Goal: Information Seeking & Learning: Find contact information

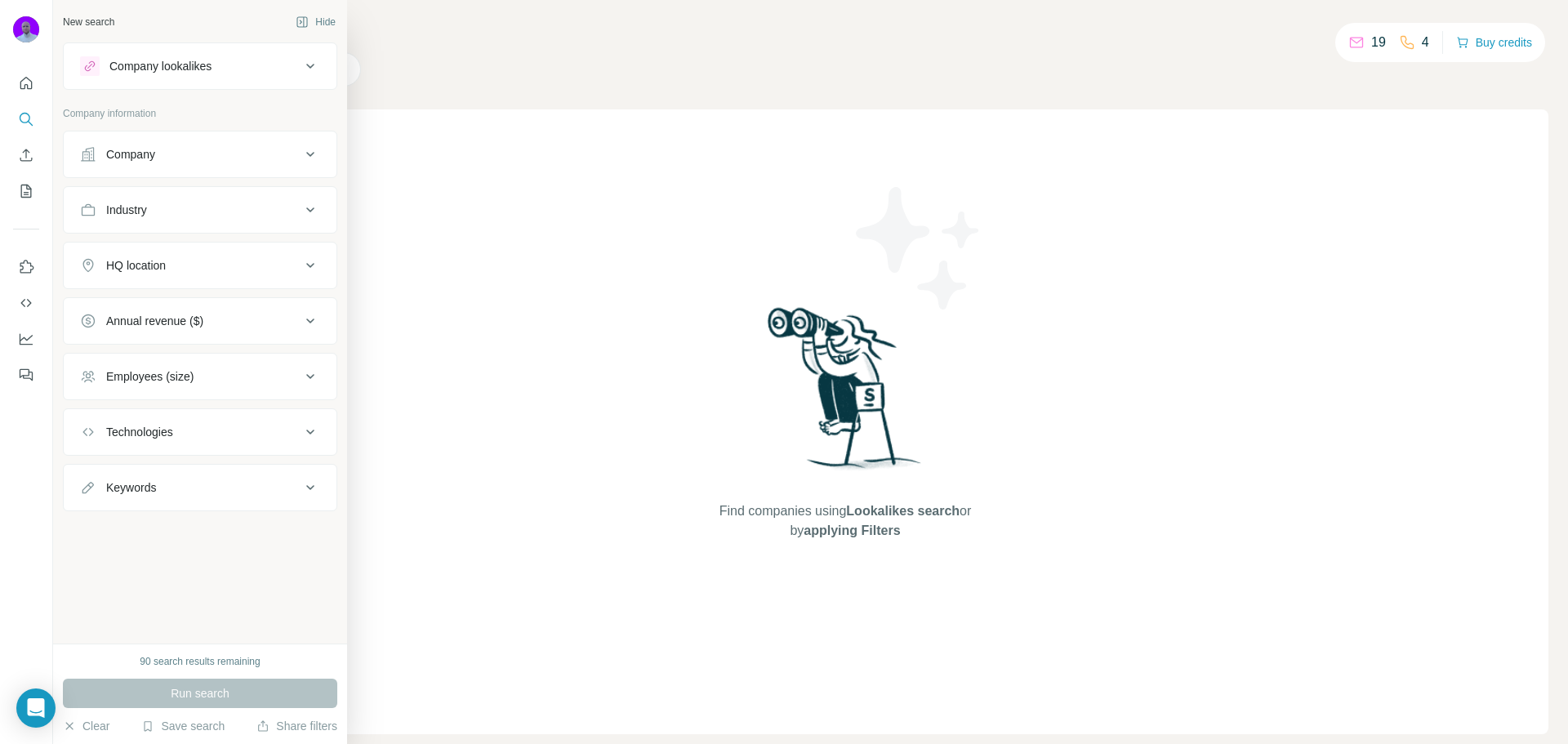
click at [188, 159] on div "Company" at bounding box center [190, 154] width 220 height 16
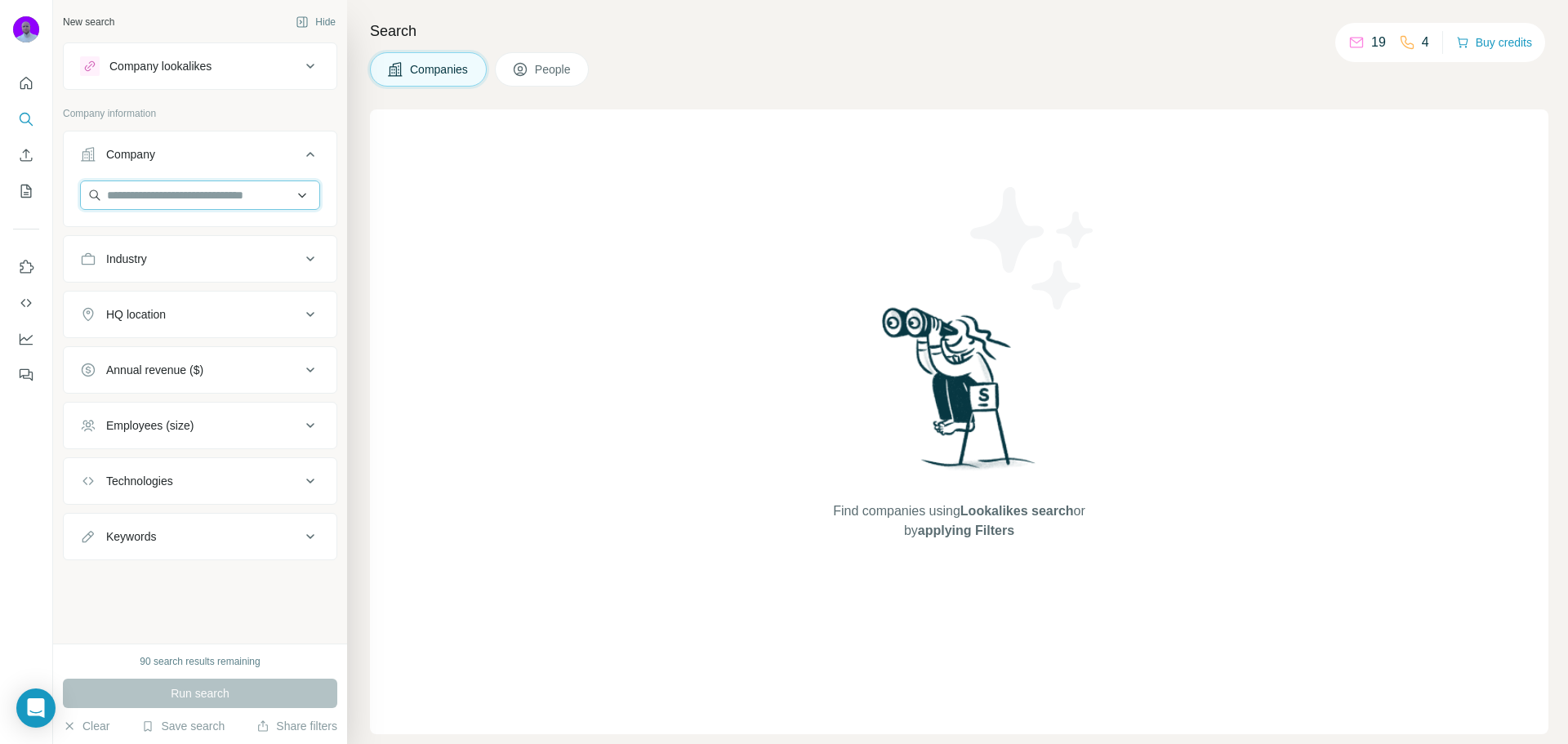
click at [205, 194] on input "text" at bounding box center [200, 195] width 240 height 29
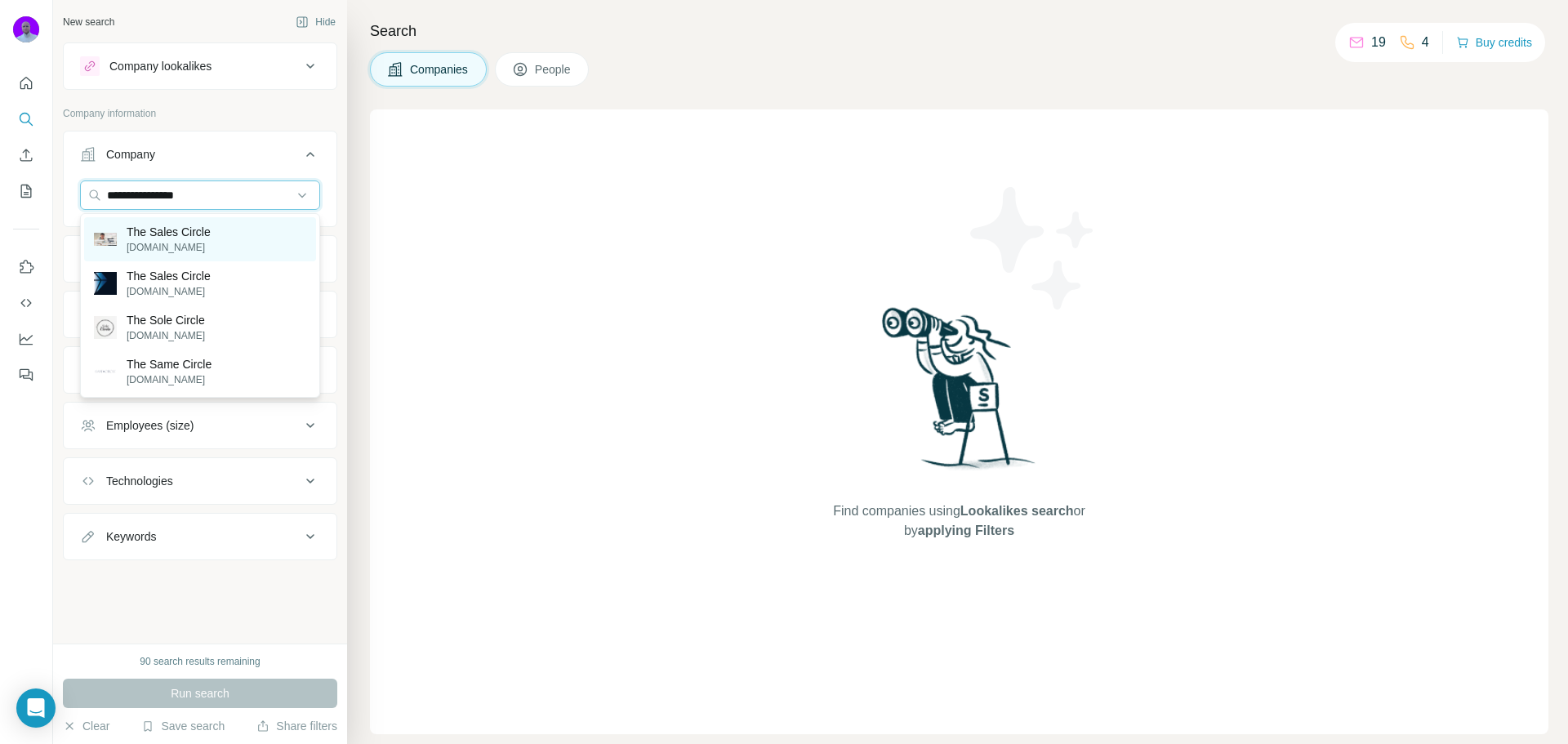
type input "**********"
click at [209, 231] on p "The Sales Circle" at bounding box center [168, 231] width 84 height 16
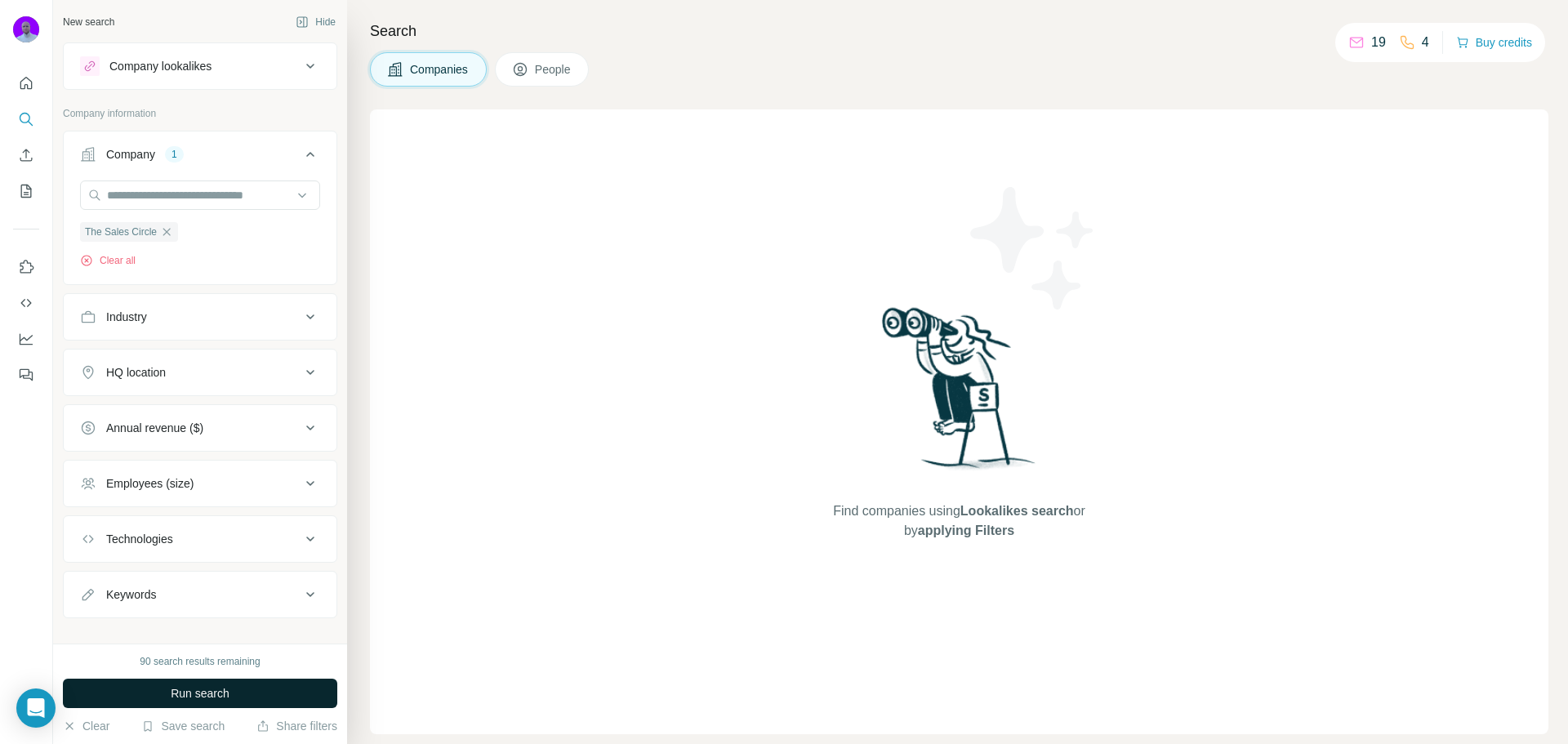
click at [220, 696] on span "Run search" at bounding box center [200, 693] width 59 height 16
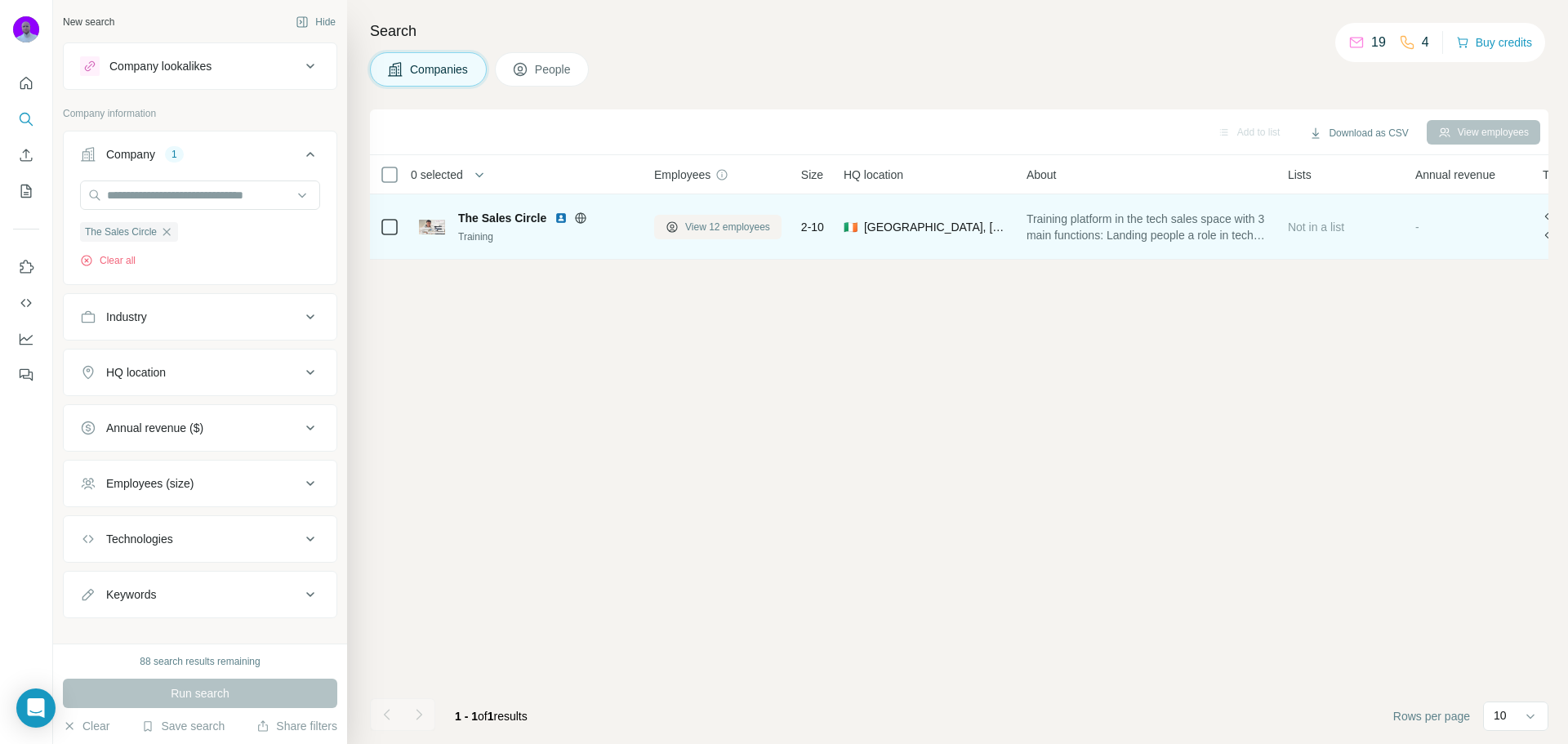
click at [731, 224] on span "View 12 employees" at bounding box center [728, 226] width 85 height 15
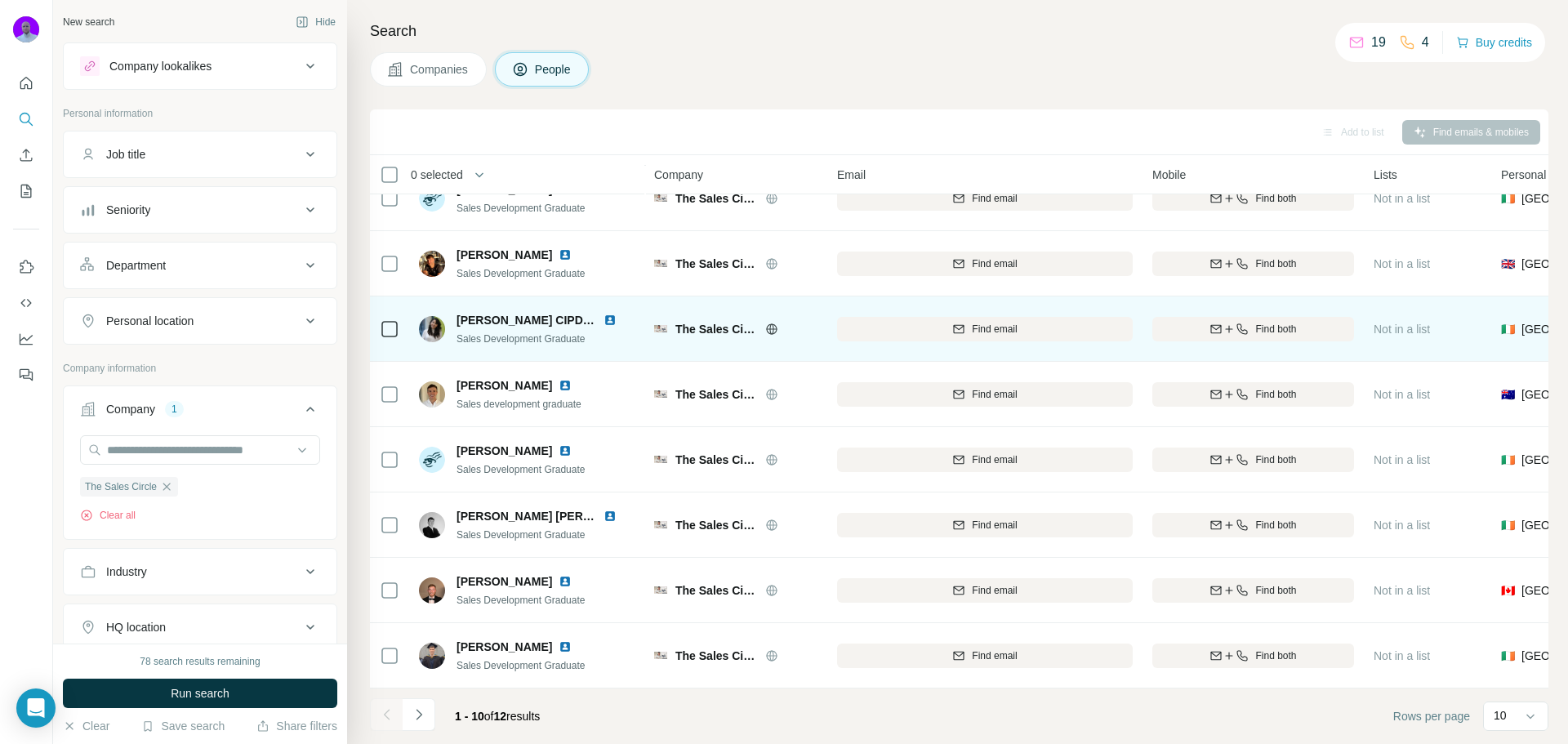
scroll to position [167, 0]
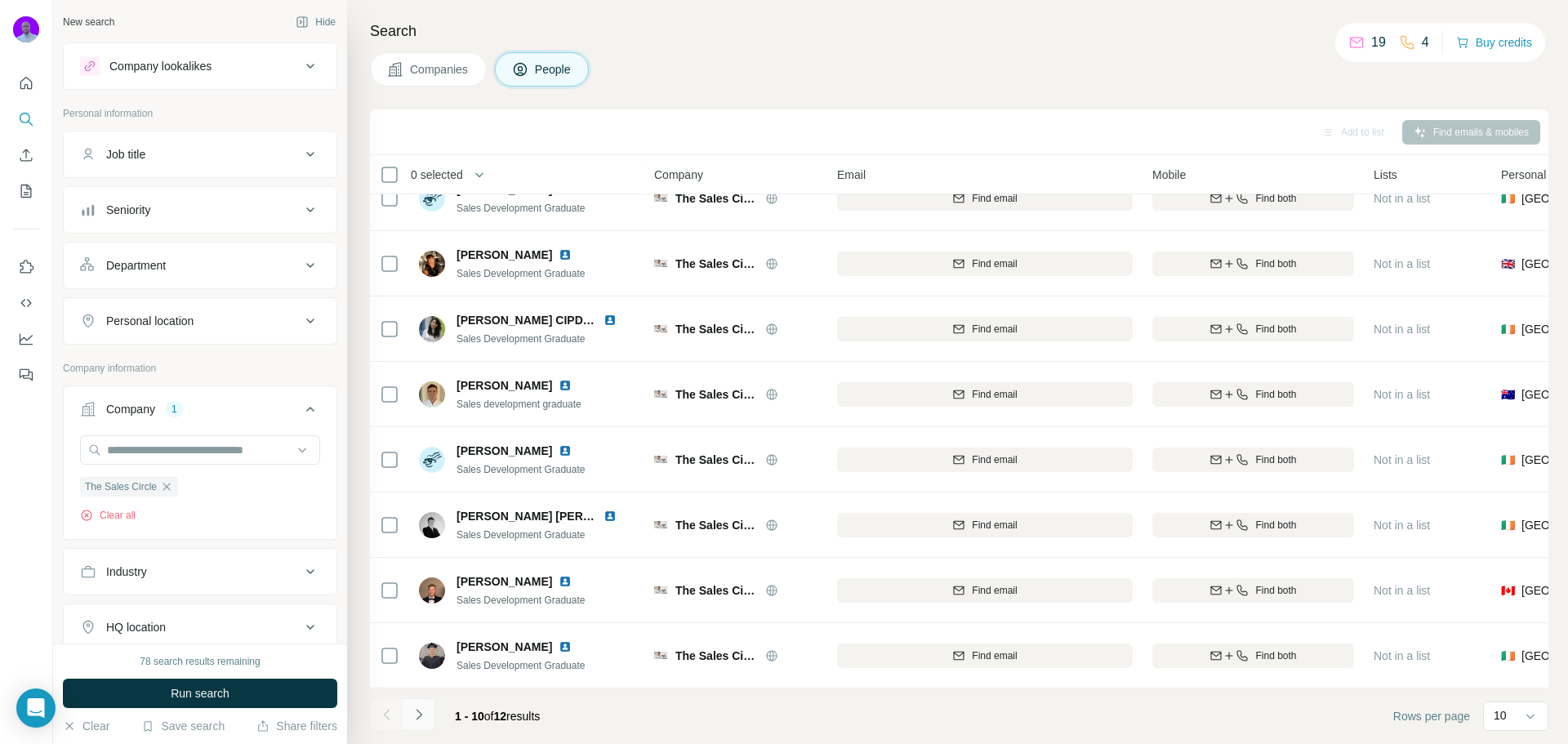
click at [432, 713] on button "Navigate to next page" at bounding box center [419, 715] width 33 height 33
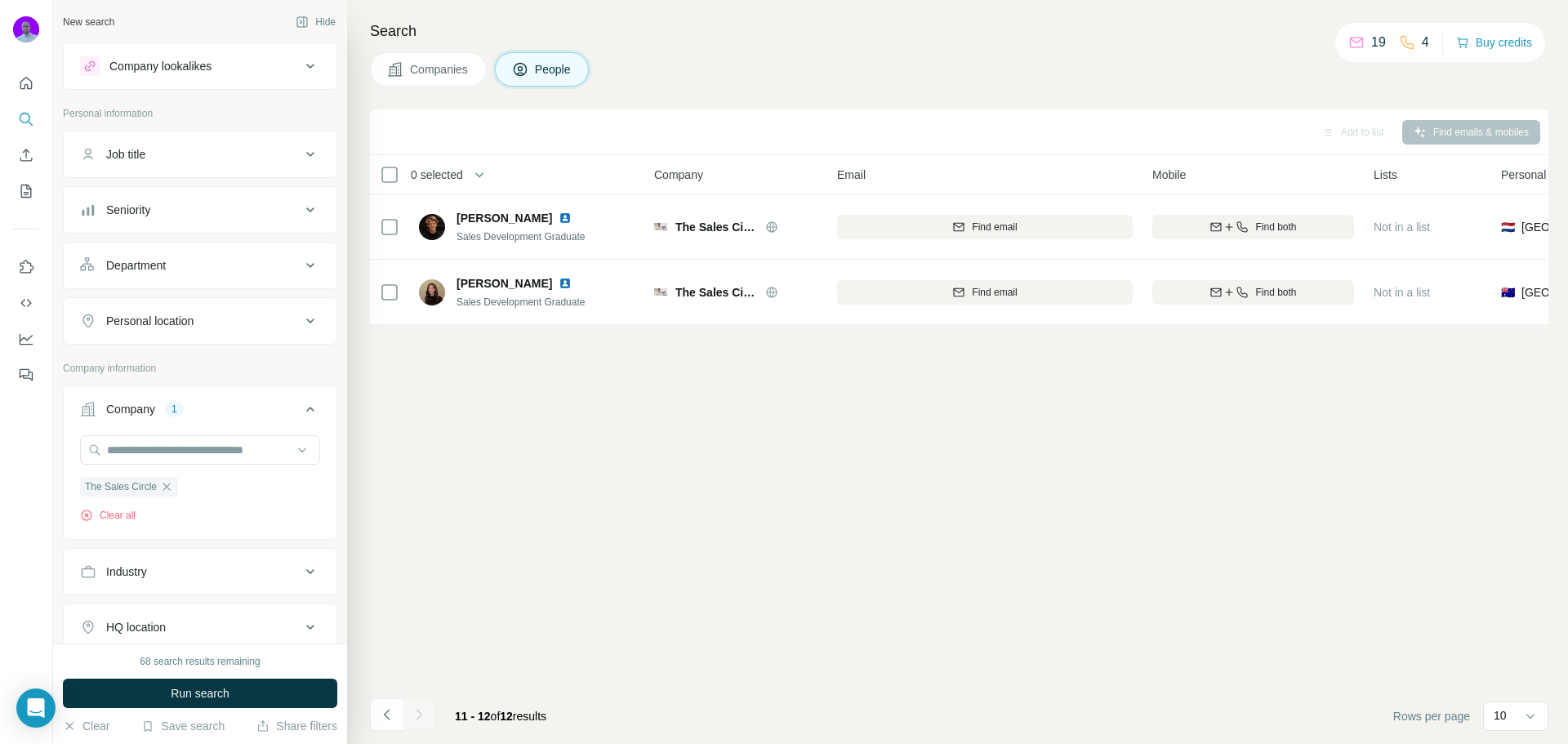
scroll to position [0, 0]
click at [393, 716] on icon "Navigate to previous page" at bounding box center [387, 714] width 16 height 16
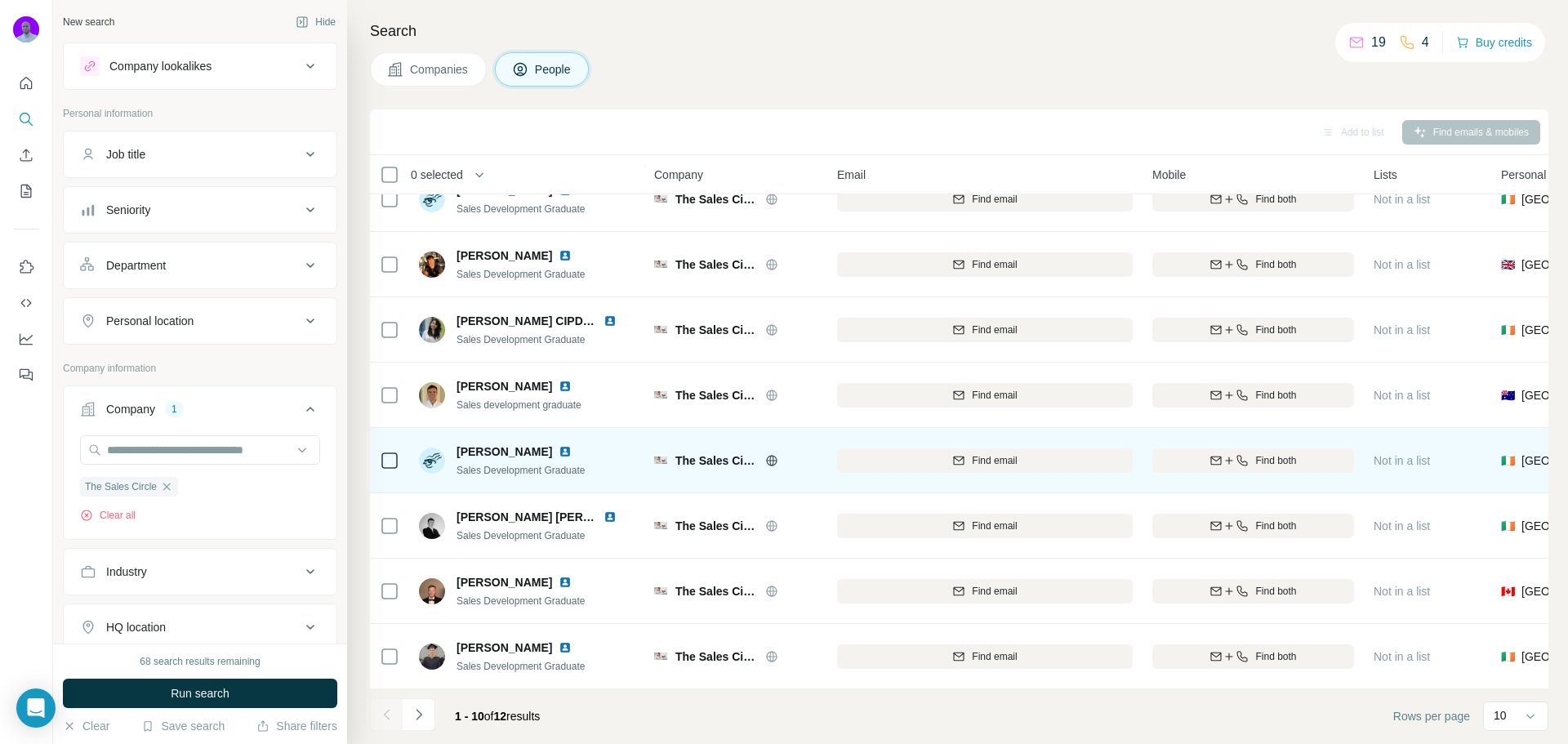
scroll to position [167, 0]
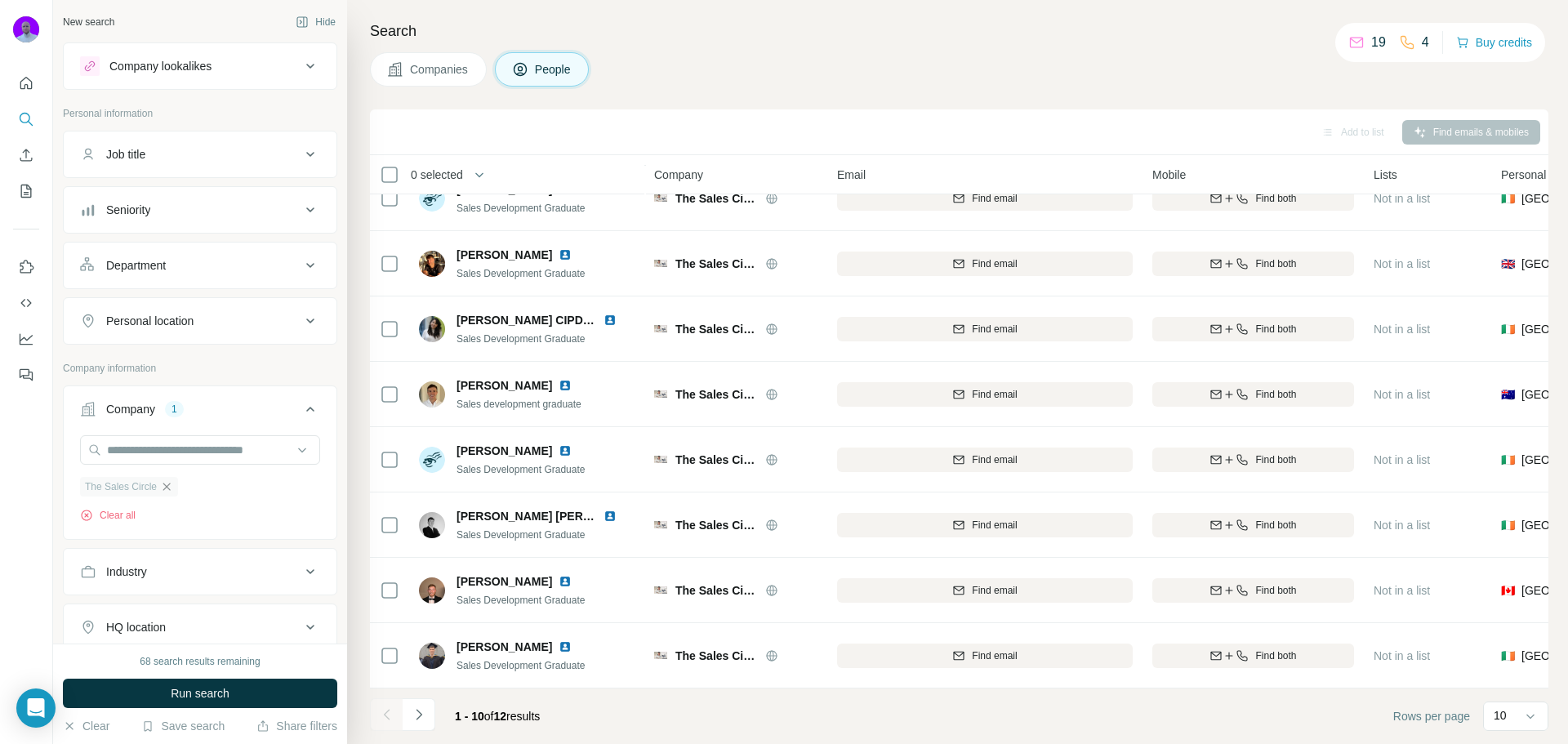
click at [165, 487] on icon "button" at bounding box center [166, 486] width 13 height 13
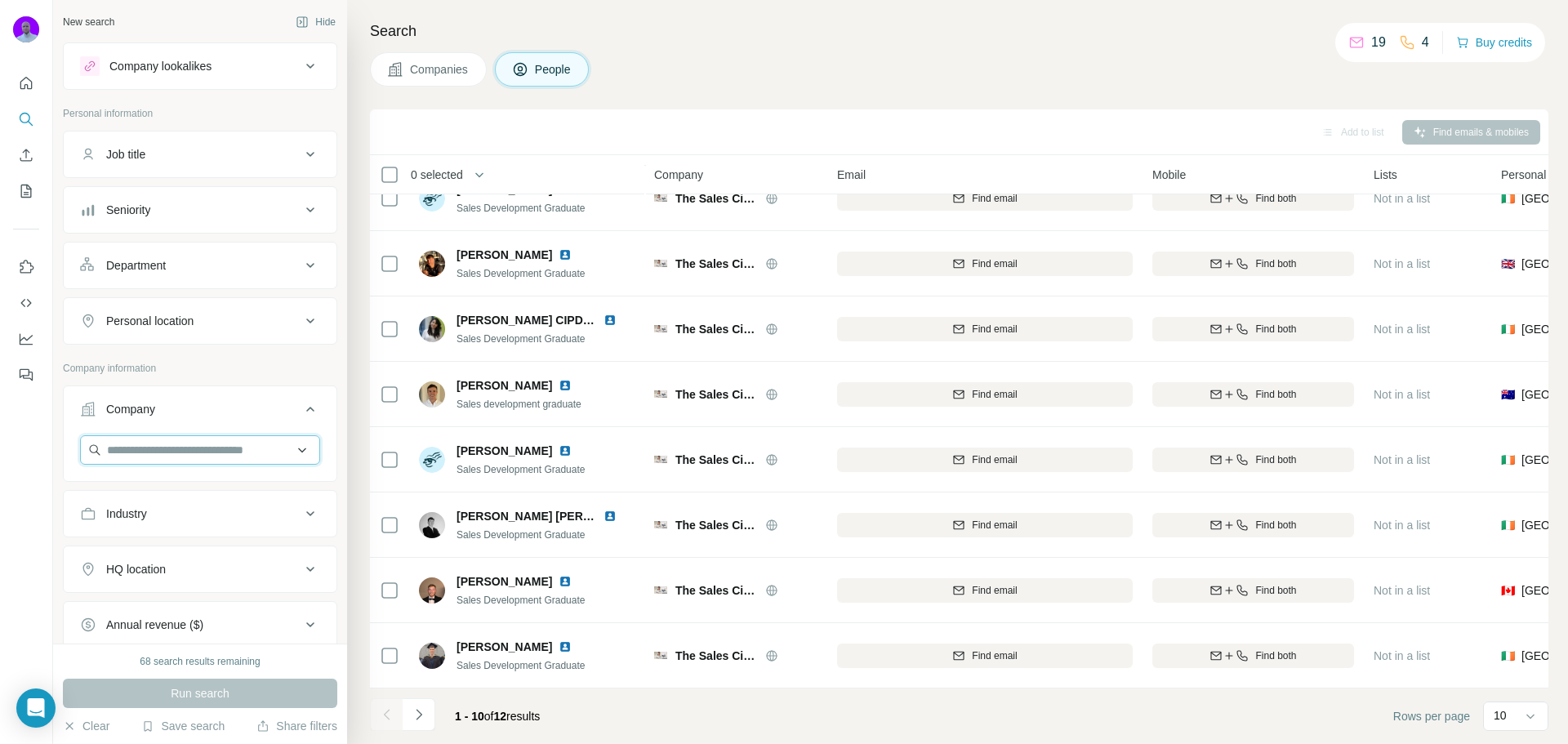
click at [169, 459] on input "text" at bounding box center [200, 450] width 240 height 29
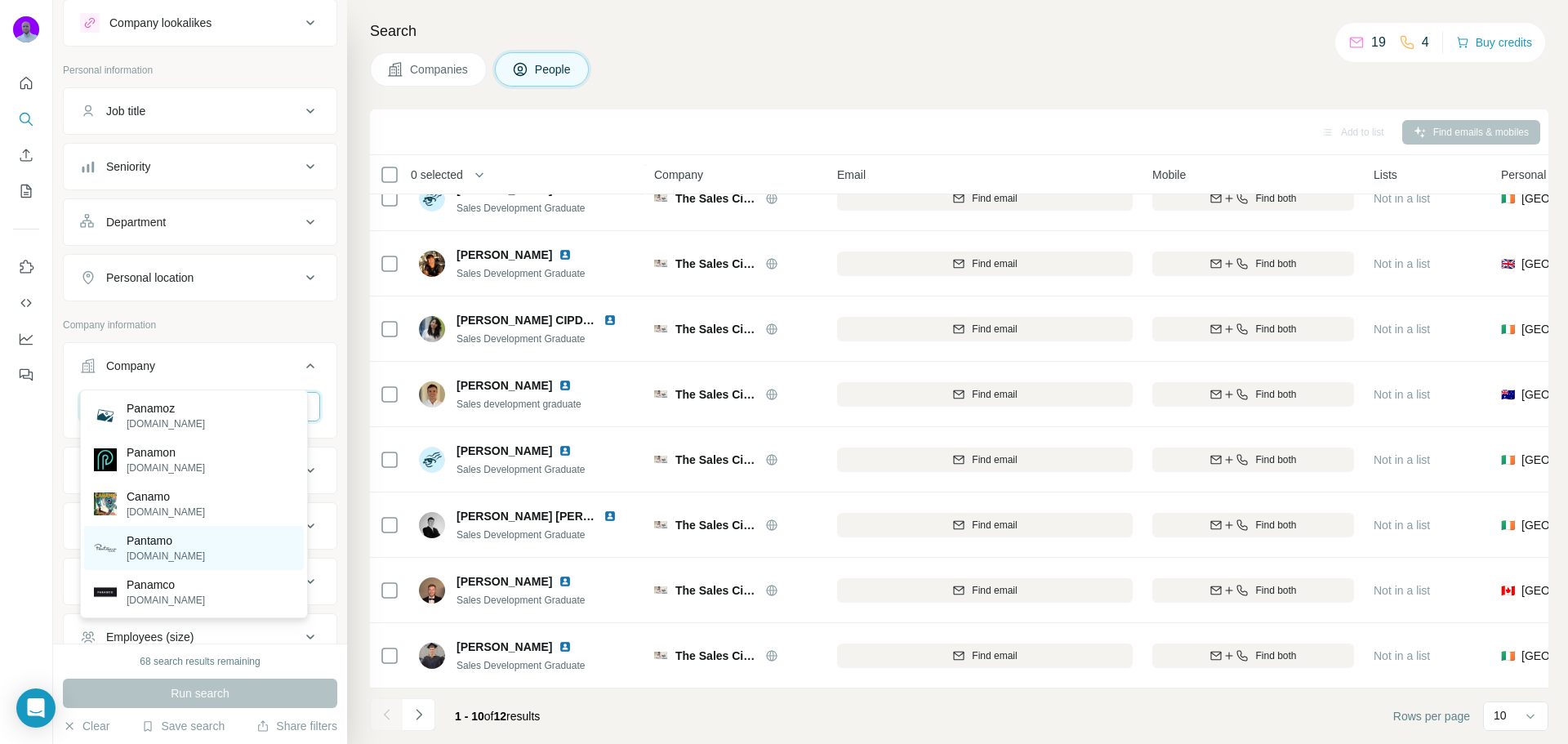
scroll to position [82, 0]
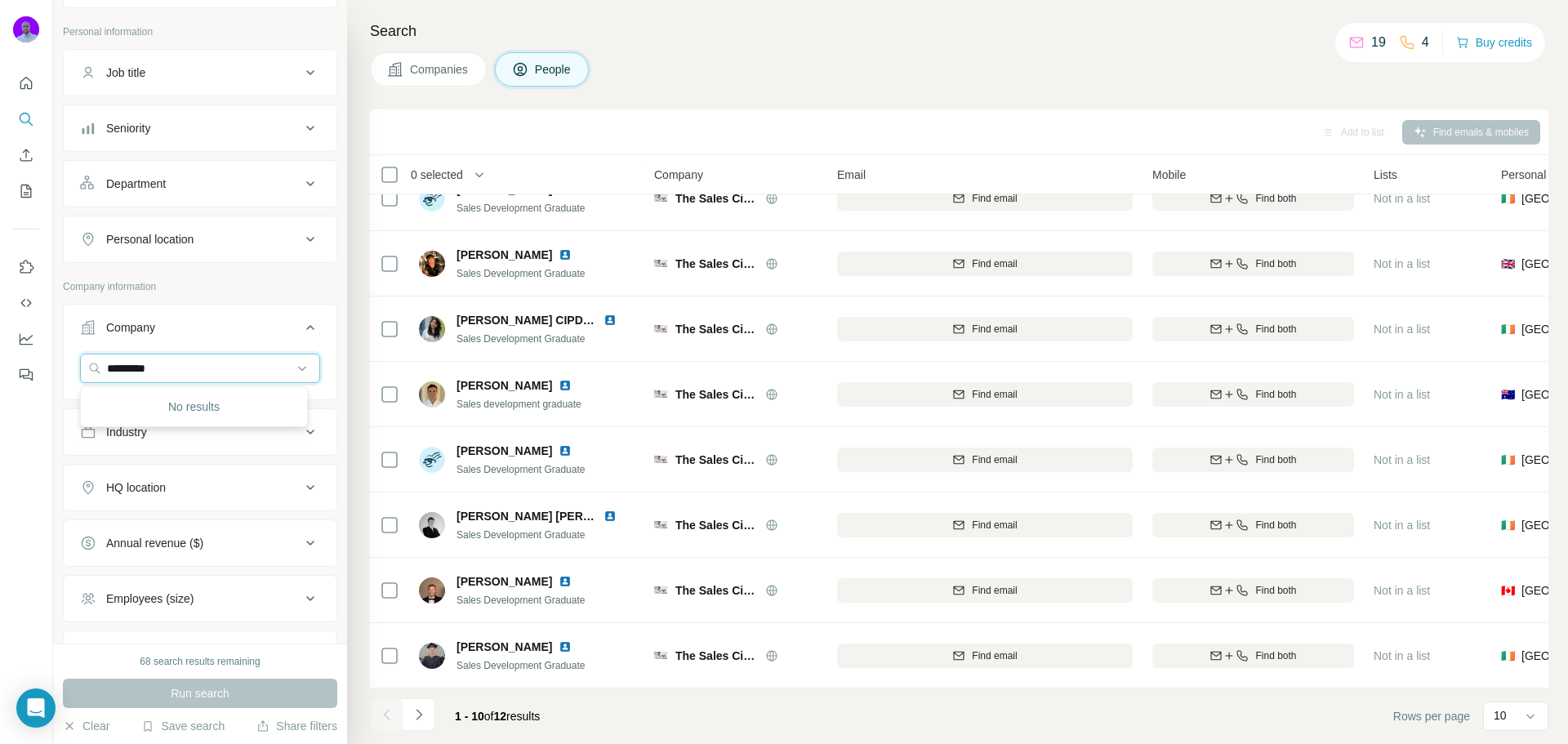
type input "*********"
